Goal: Find contact information: Find contact information

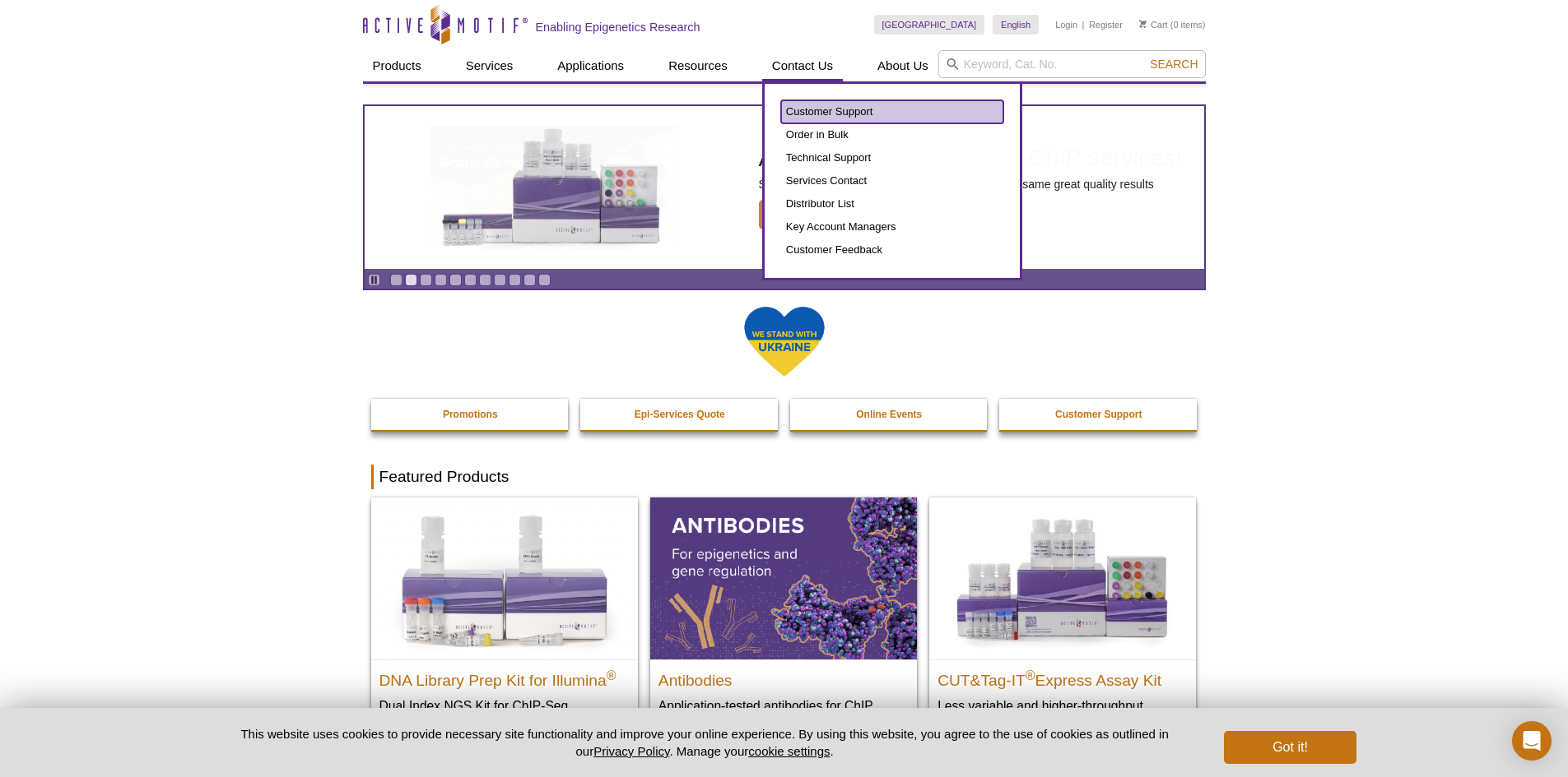
click at [822, 108] on link "Customer Support" at bounding box center [892, 112] width 223 height 23
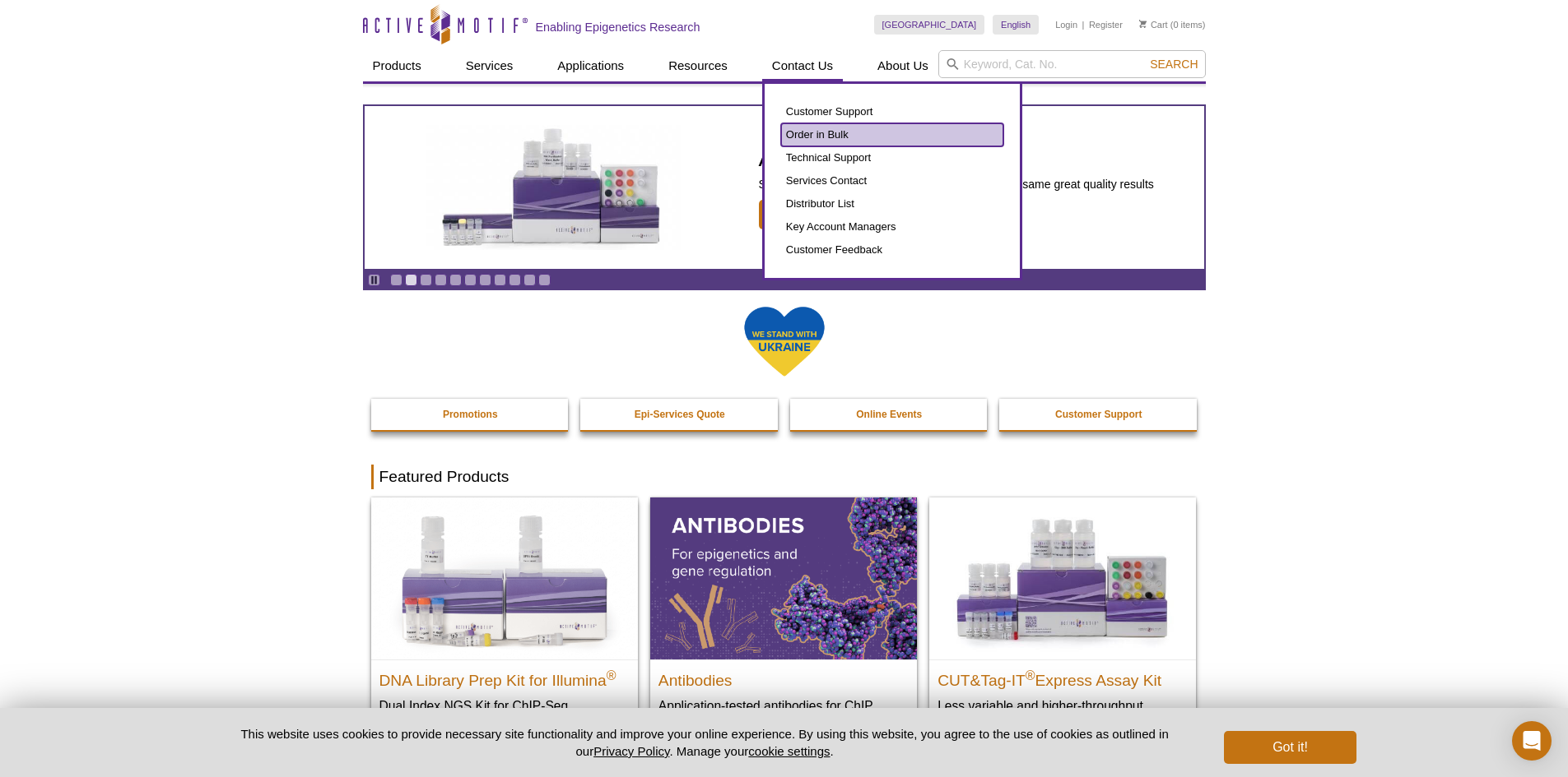
click at [814, 130] on link "Order in Bulk" at bounding box center [892, 135] width 223 height 23
click at [814, 148] on link "Technical Support" at bounding box center [892, 157] width 223 height 23
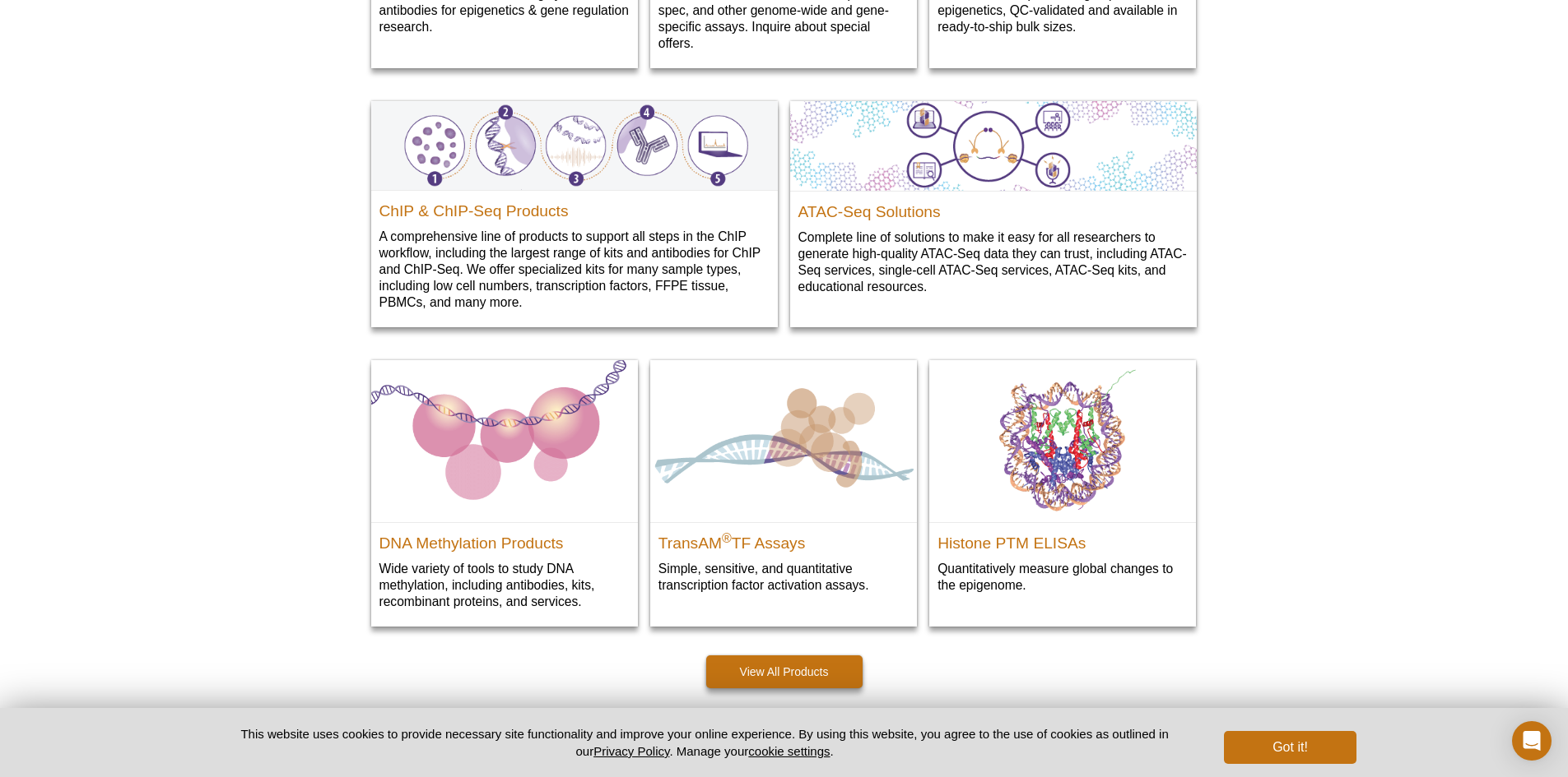
scroll to position [2231, 0]
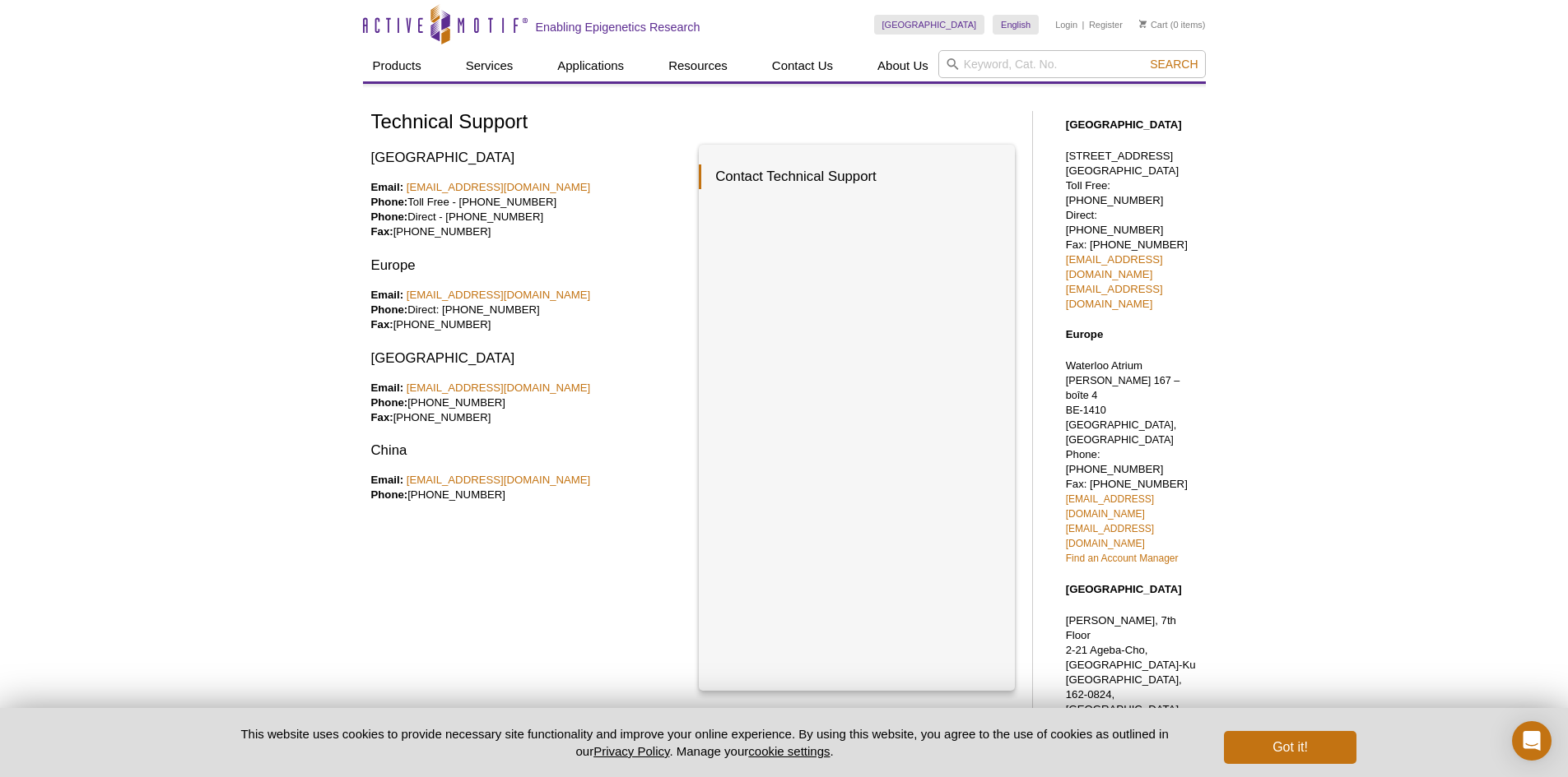
click at [597, 258] on h3 "Europe" at bounding box center [529, 265] width 316 height 20
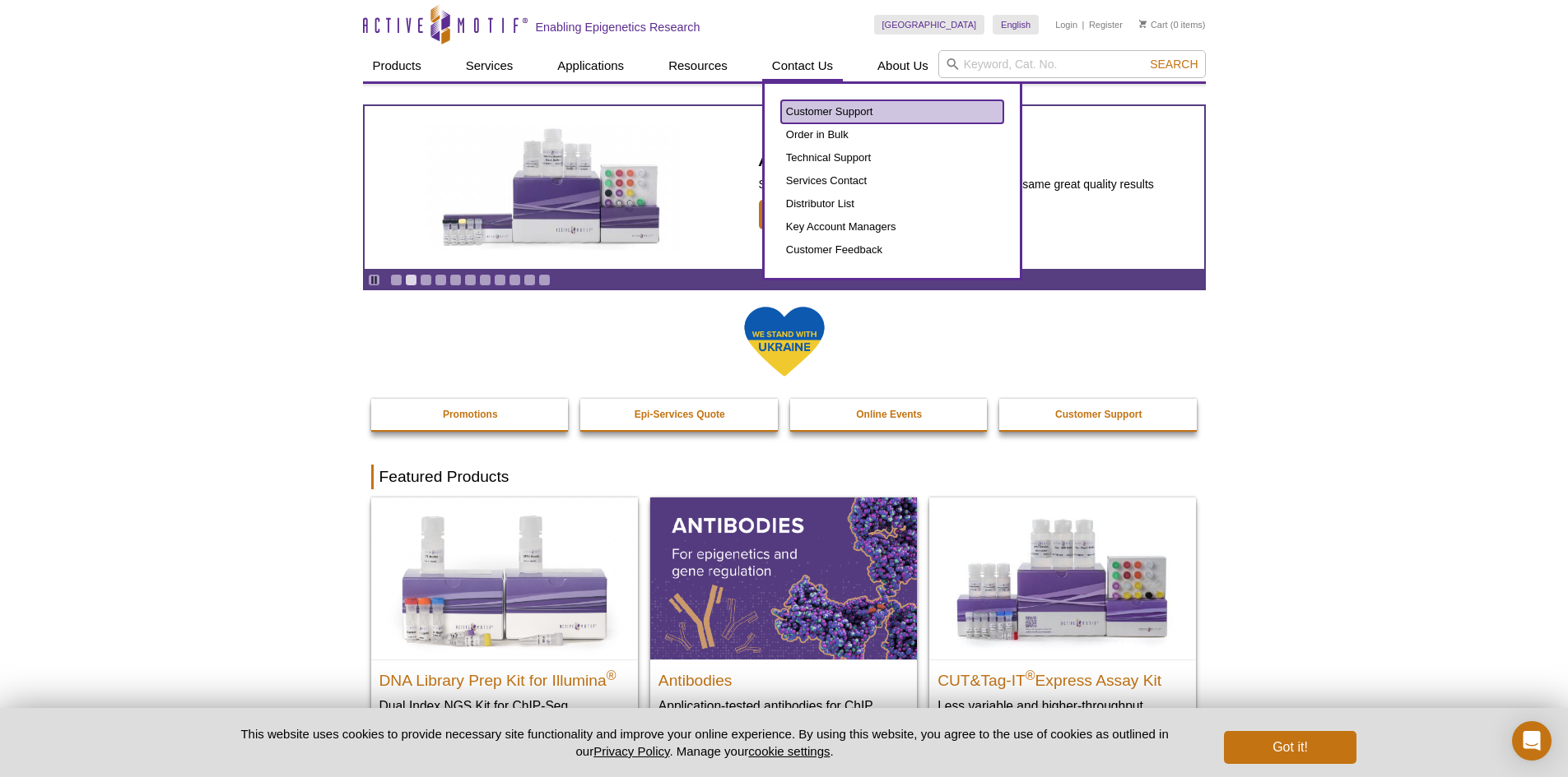
click at [841, 112] on link "Customer Support" at bounding box center [892, 112] width 223 height 23
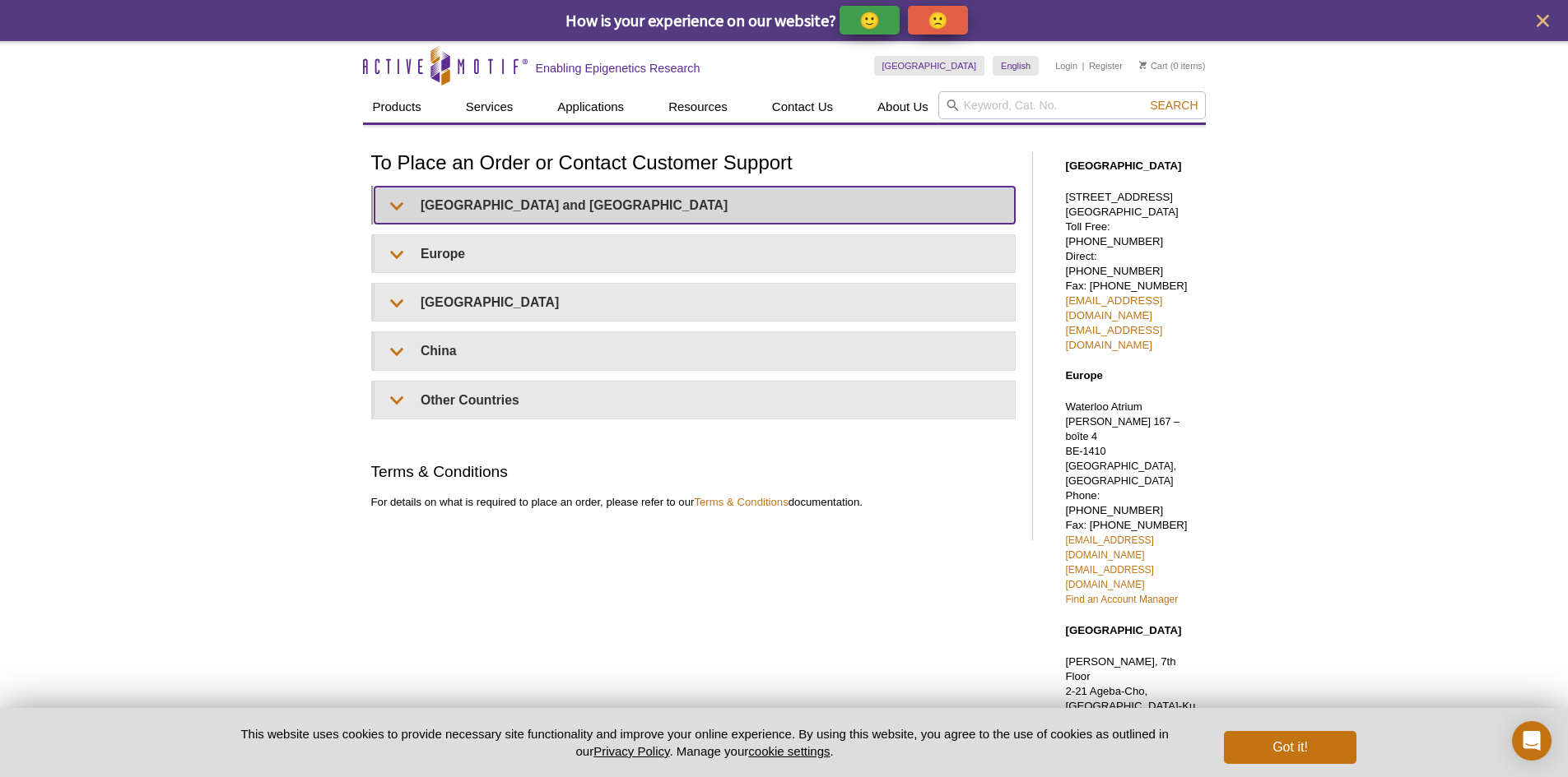
click at [459, 202] on summary "United States and Canada" at bounding box center [695, 206] width 641 height 37
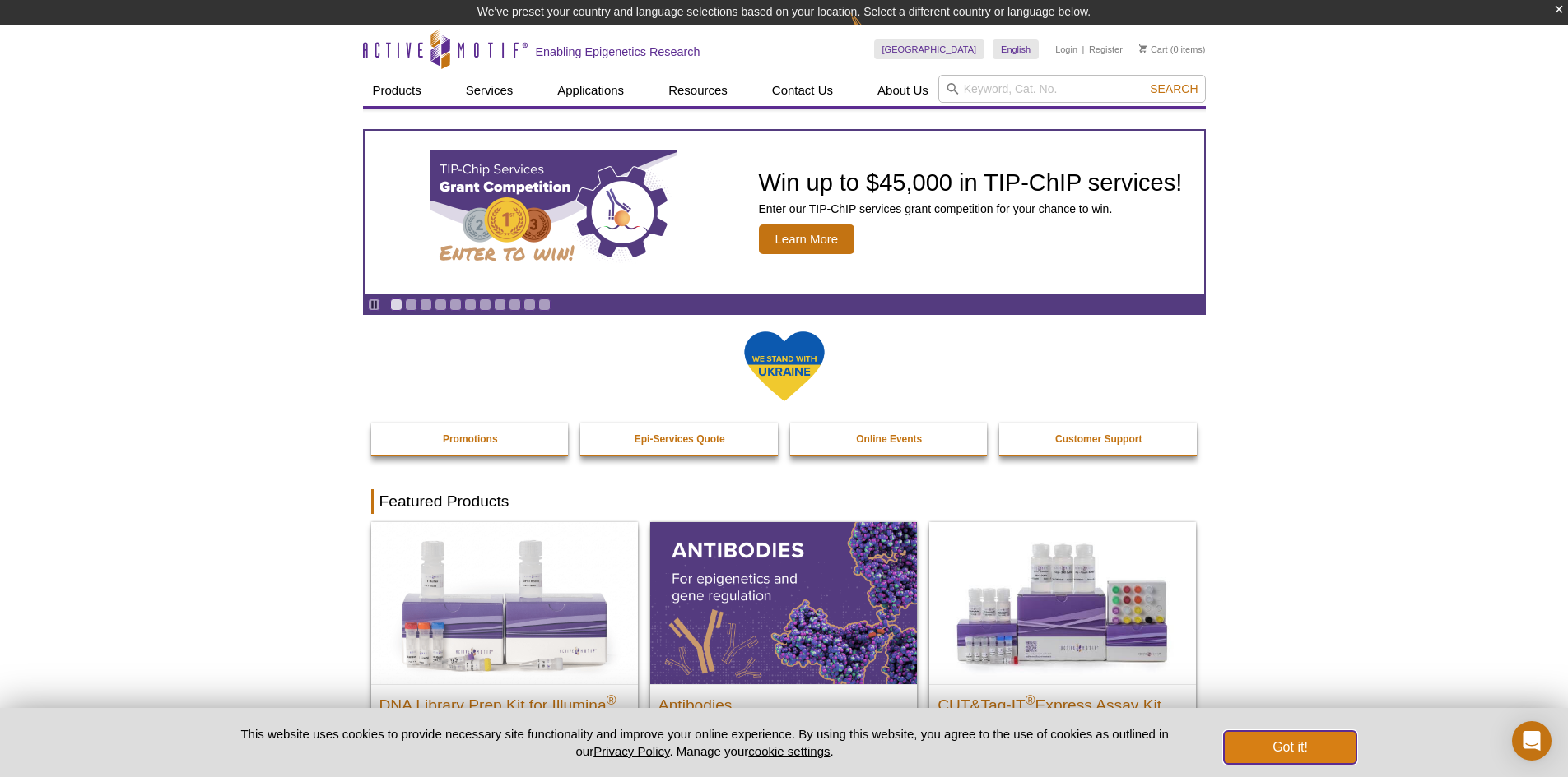
click at [1280, 741] on button "Got it!" at bounding box center [1289, 747] width 131 height 33
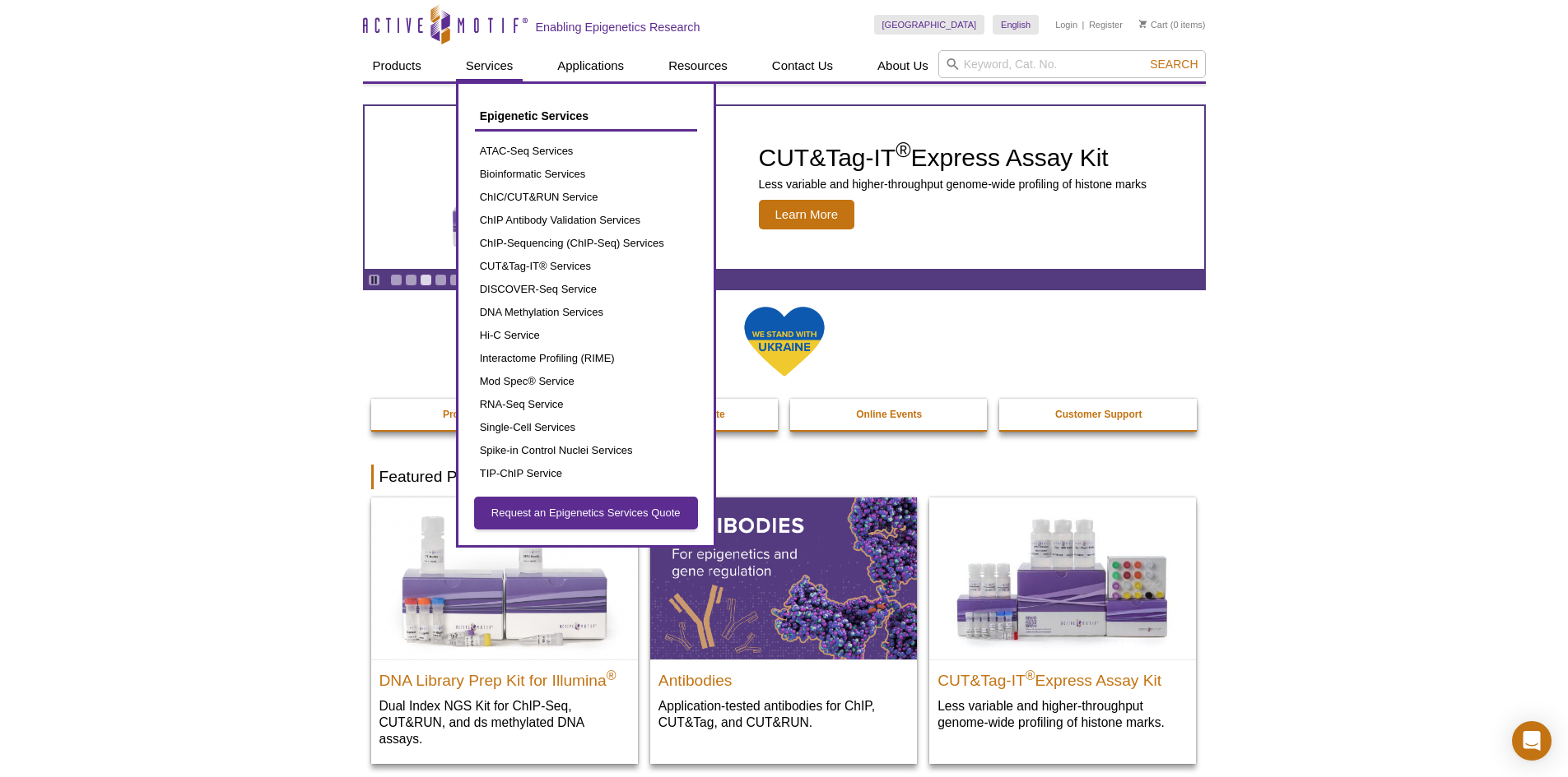
click at [529, 510] on link "Request an Epigenetics Services Quote" at bounding box center [586, 514] width 223 height 32
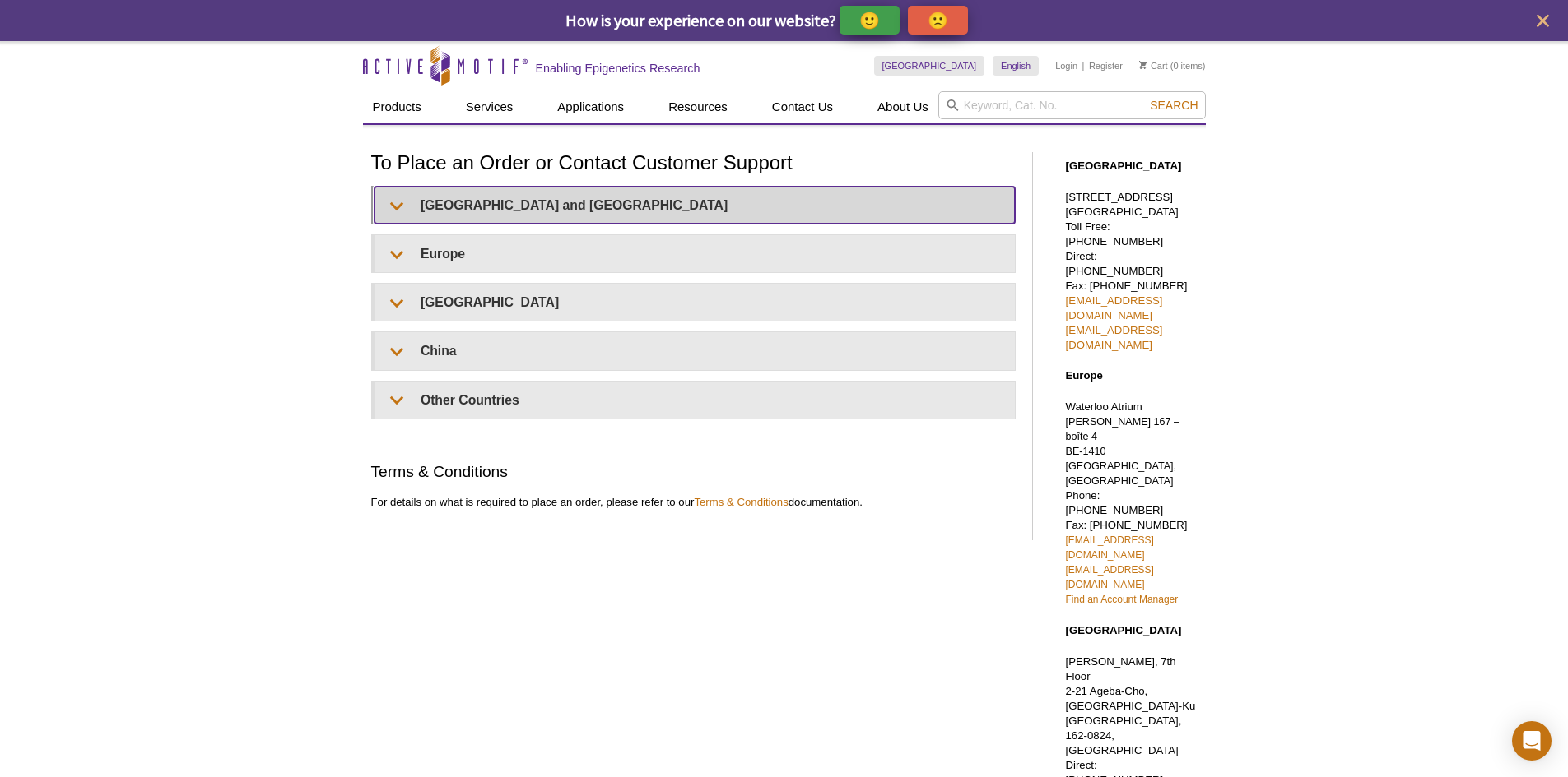
click at [397, 205] on summary "[GEOGRAPHIC_DATA] and [GEOGRAPHIC_DATA]" at bounding box center [695, 206] width 641 height 37
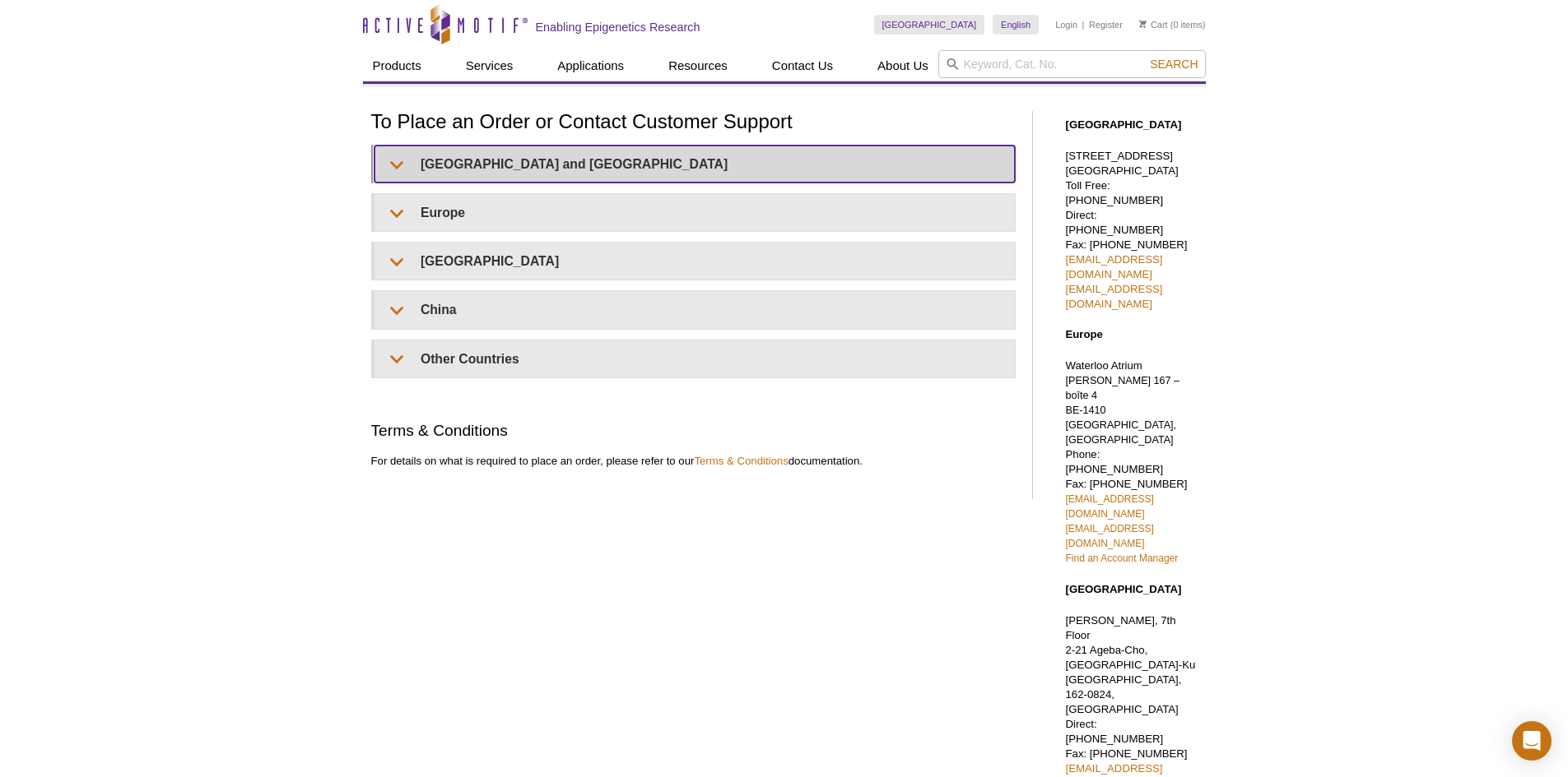
click at [374, 167] on summary "United States and Canada" at bounding box center [695, 164] width 641 height 37
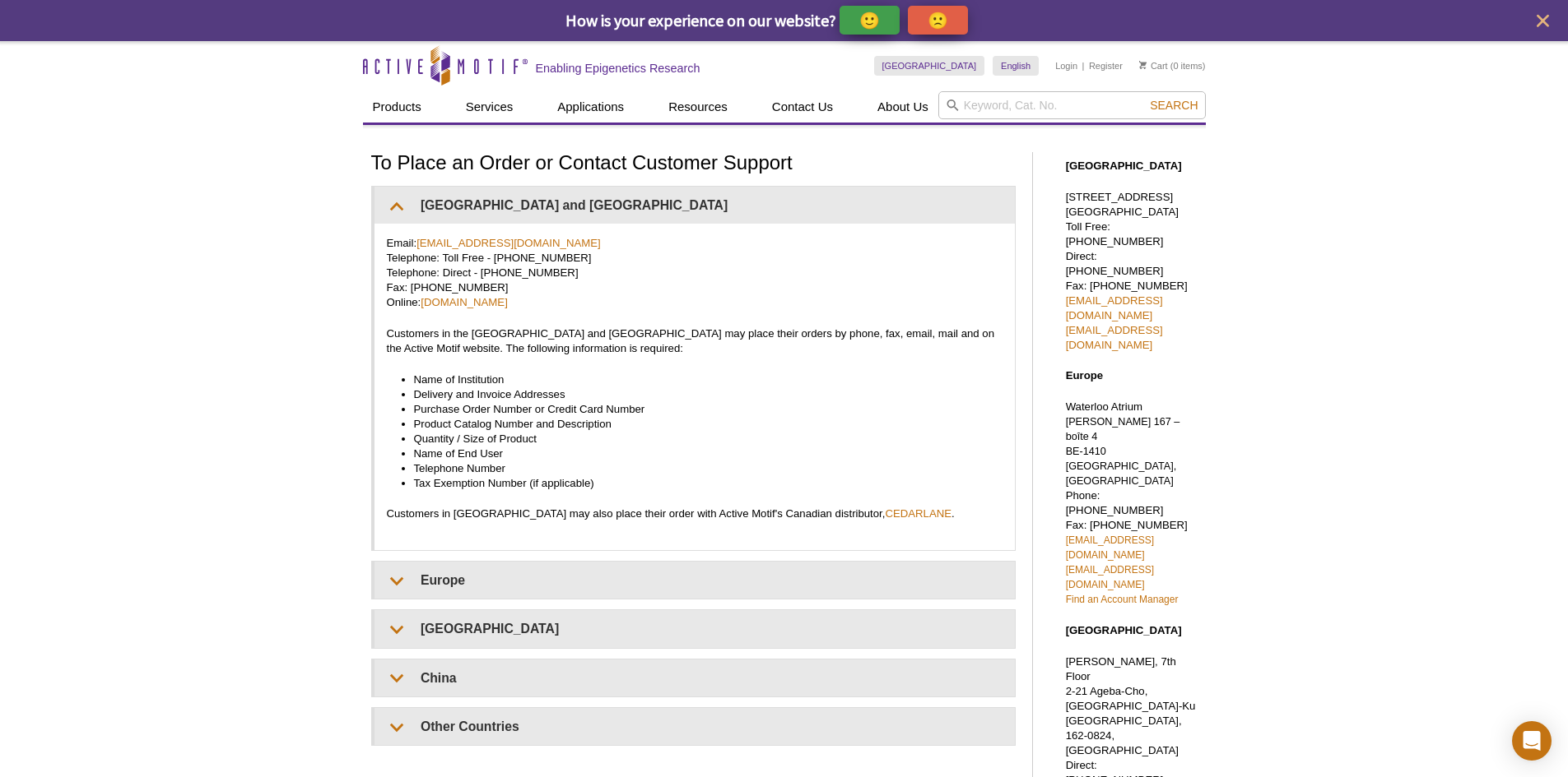
click at [262, 339] on div "Active Motif Logo Enabling Epigenetics Research 0 Search Skip to content Active…" at bounding box center [784, 640] width 1568 height 1199
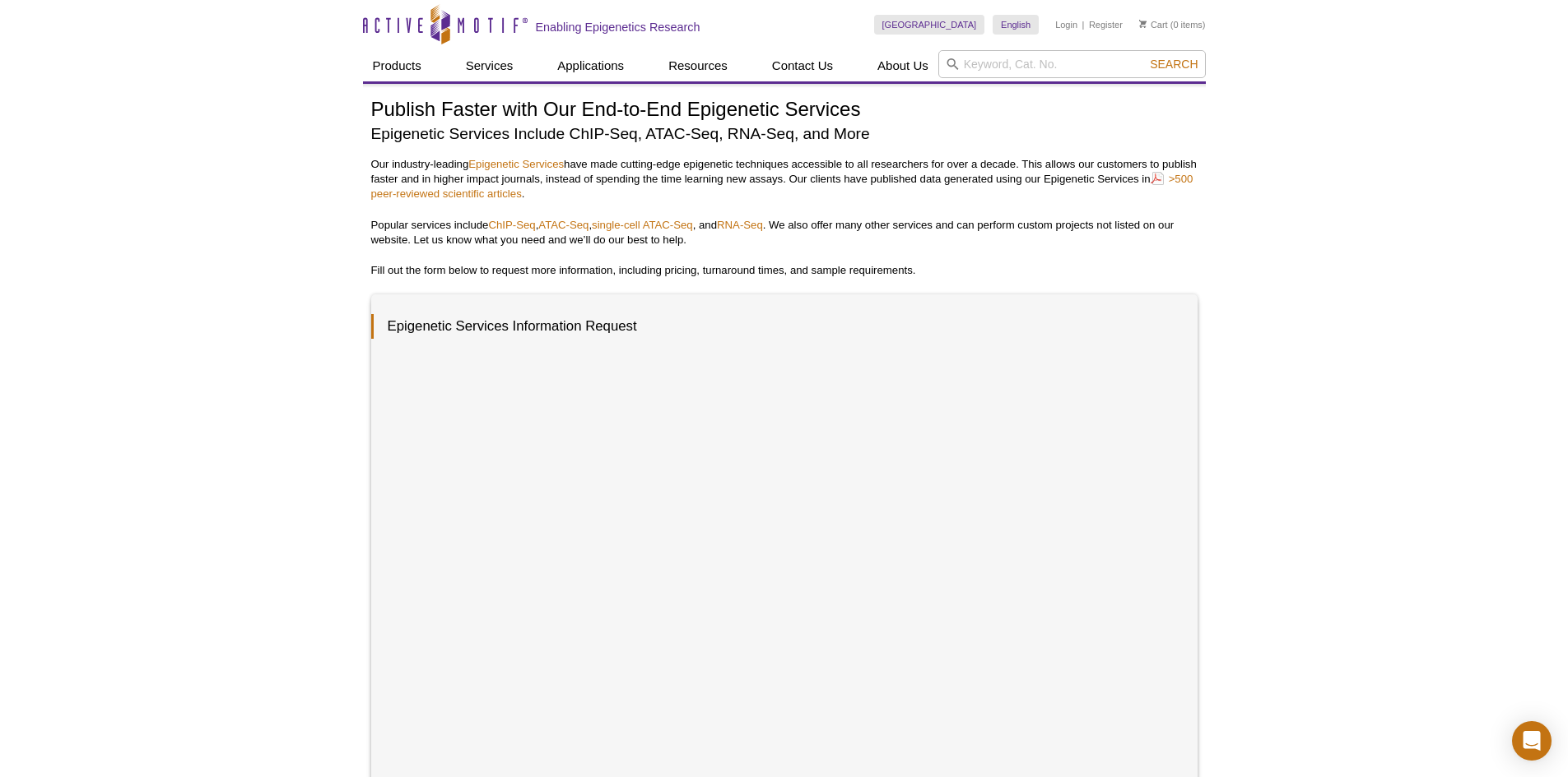
click at [1358, 470] on div "Active Motif Logo Enabling Epigenetics Research 0 Search Skip to content Active…" at bounding box center [784, 665] width 1568 height 1332
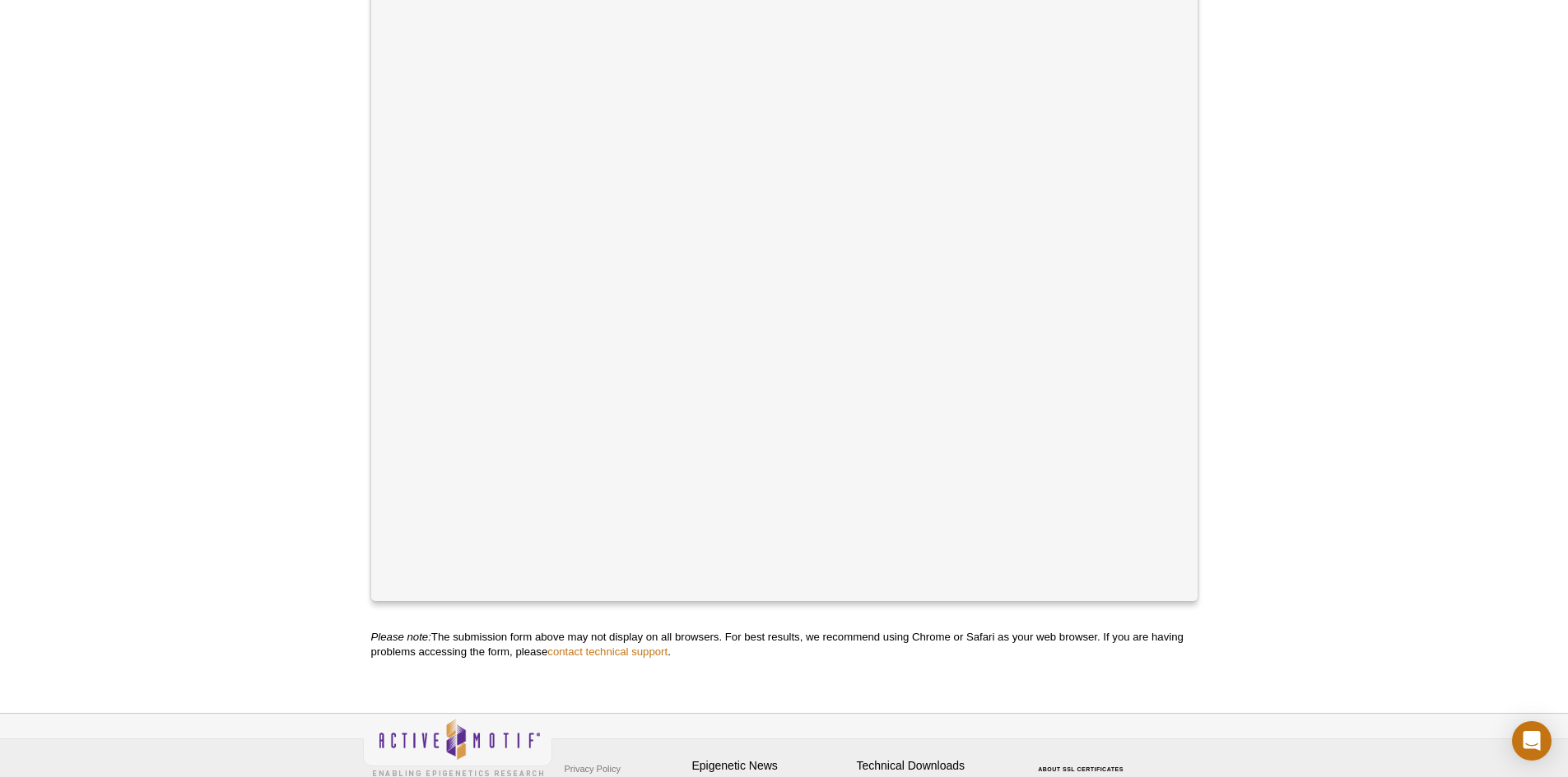
scroll to position [555, 0]
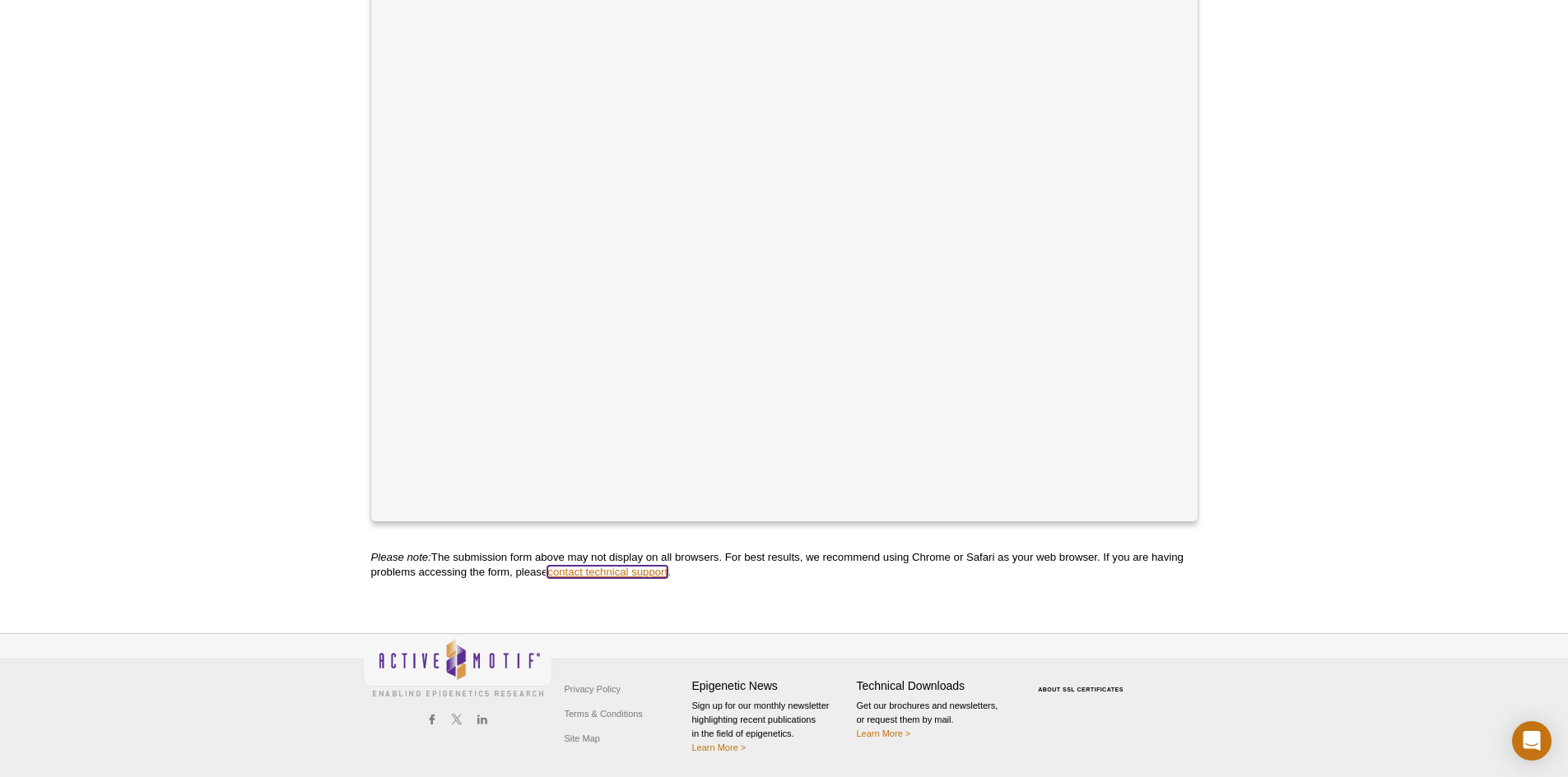
click at [600, 569] on link "contact technical support" at bounding box center [607, 571] width 120 height 12
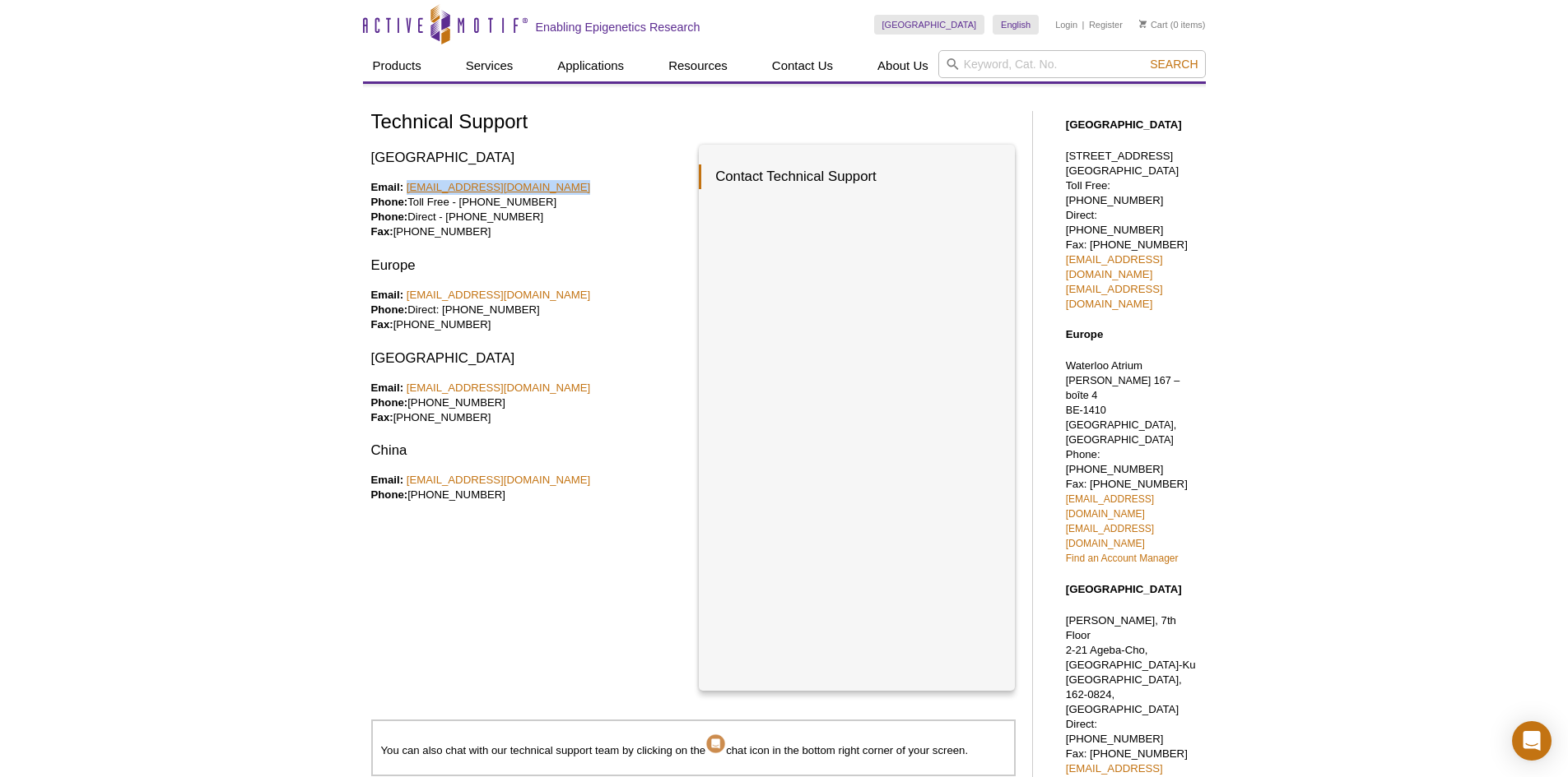
drag, startPoint x: 599, startPoint y: 190, endPoint x: 407, endPoint y: 188, distance: 192.0
click at [407, 188] on p "Email: [EMAIL_ADDRESS][DOMAIN_NAME] Phone: Toll Free - [PHONE_NUMBER] Phone: Di…" at bounding box center [529, 210] width 316 height 60
copy link "[EMAIL_ADDRESS][DOMAIN_NAME]"
